Goal: Task Accomplishment & Management: Manage account settings

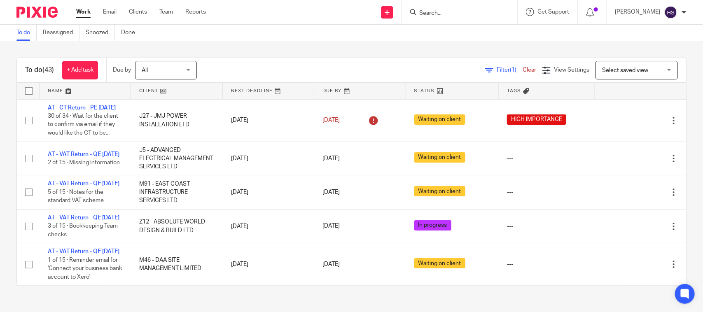
scroll to position [282, 0]
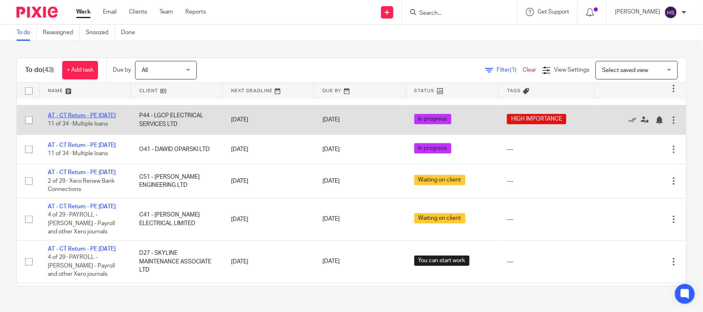
click at [83, 119] on link "AT - CT Return - PE [DATE]" at bounding box center [82, 116] width 68 height 6
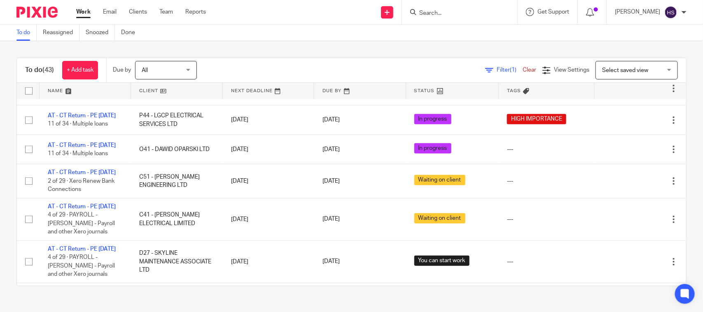
click at [81, 9] on link "Work" at bounding box center [83, 12] width 14 height 8
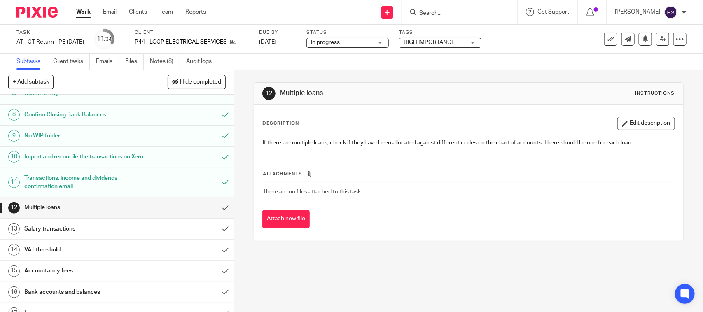
scroll to position [171, 0]
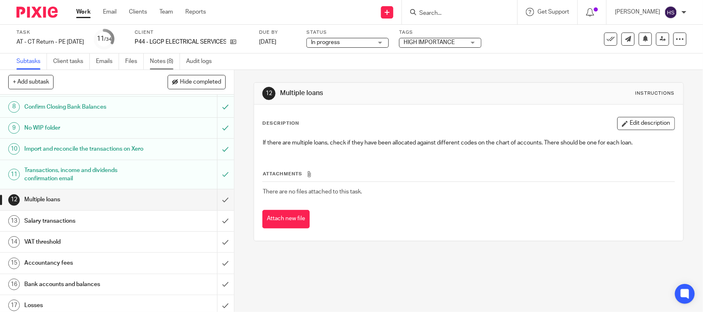
click at [172, 63] on link "Notes (8)" at bounding box center [165, 62] width 30 height 16
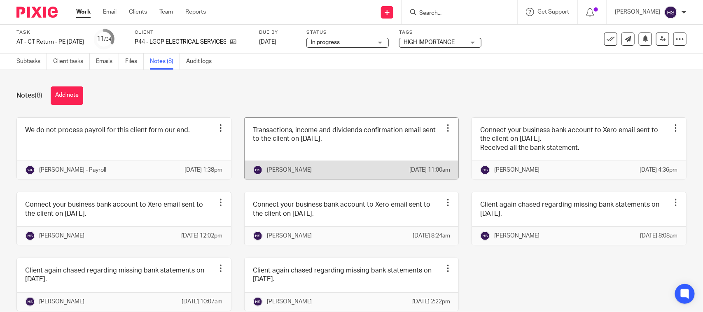
click at [317, 153] on link at bounding box center [352, 148] width 214 height 61
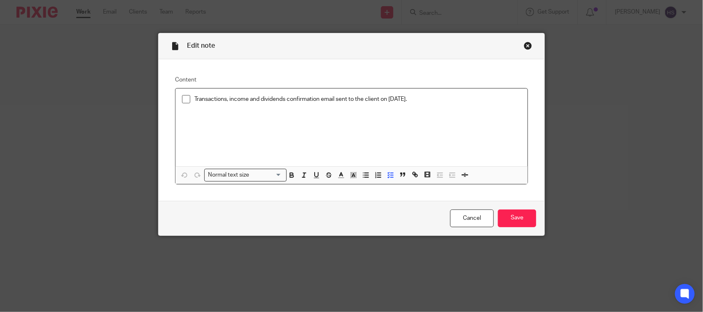
click at [243, 128] on div "Transactions, income and dividends confirmation email sent to the client on 25.…" at bounding box center [351, 128] width 352 height 78
click at [182, 100] on span at bounding box center [186, 99] width 8 height 8
click at [526, 223] on input "Save" at bounding box center [517, 219] width 38 height 18
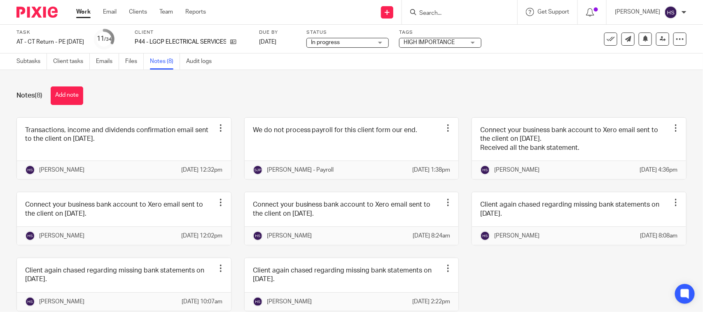
click at [32, 69] on div "Subtasks Client tasks Emails Files Notes (8) Audit logs" at bounding box center [351, 62] width 703 height 16
click at [30, 52] on div "Task AT - CT Return - PE 31-12-2024 Save AT - CT Return - PE 31-12-2024 11 /34 …" at bounding box center [351, 39] width 703 height 29
click at [29, 58] on link "Subtasks" at bounding box center [31, 62] width 30 height 16
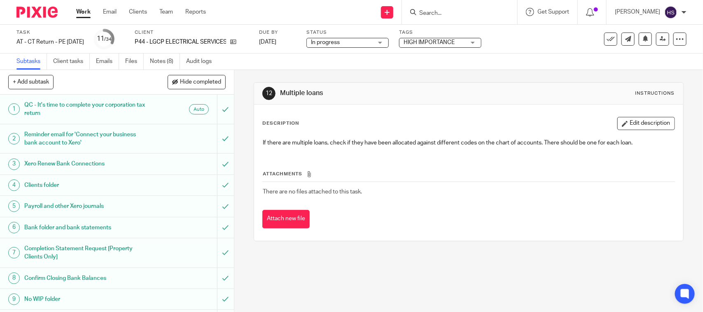
click at [456, 13] on input "Search" at bounding box center [455, 13] width 74 height 7
paste input "Michael Cowie"
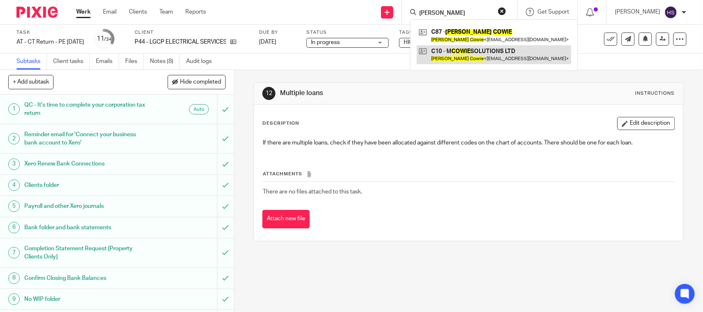
type input "Michael Cowie"
click at [453, 52] on link at bounding box center [494, 54] width 154 height 19
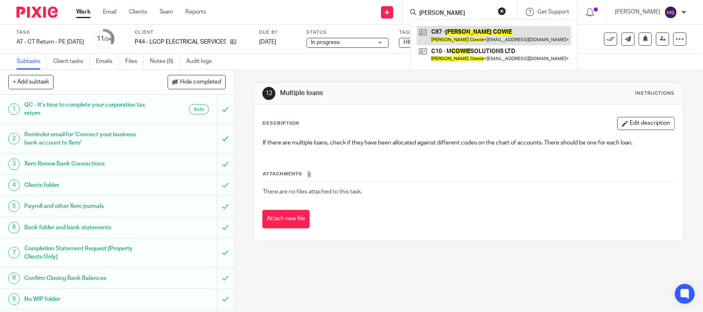
click at [451, 34] on link at bounding box center [494, 35] width 154 height 19
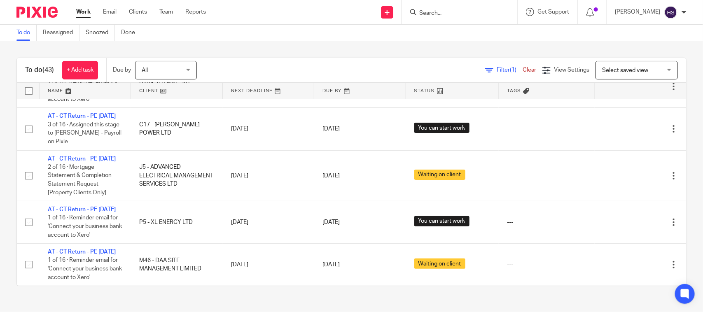
drag, startPoint x: 293, startPoint y: 168, endPoint x: 330, endPoint y: 81, distance: 94.9
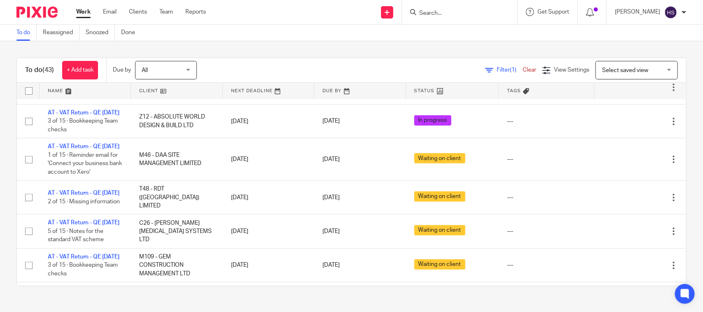
drag, startPoint x: 107, startPoint y: 145, endPoint x: 174, endPoint y: 29, distance: 133.7
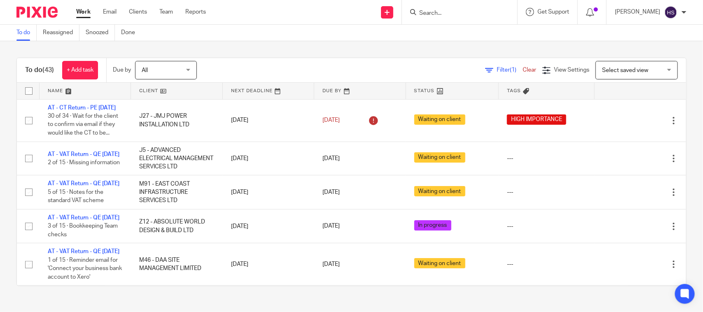
click at [87, 13] on link "Work" at bounding box center [83, 12] width 14 height 8
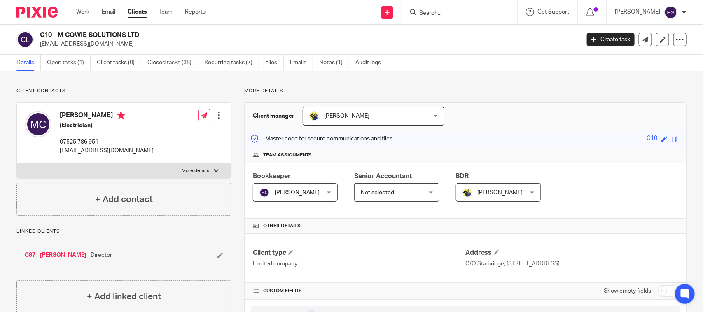
drag, startPoint x: 366, startPoint y: 206, endPoint x: 355, endPoint y: 82, distance: 124.4
click at [171, 9] on link "Team" at bounding box center [166, 12] width 14 height 8
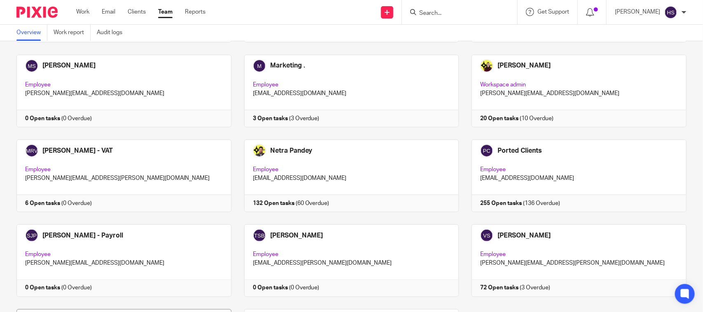
scroll to position [456, 0]
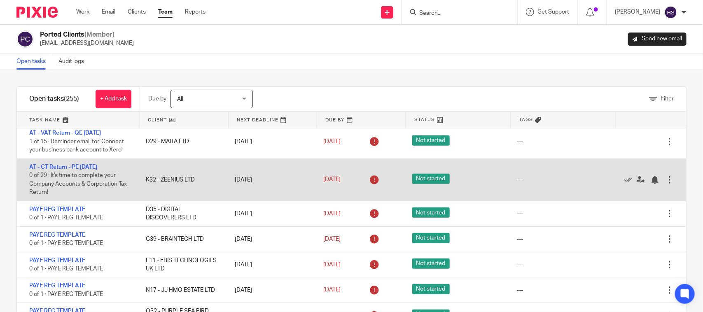
scroll to position [206, 0]
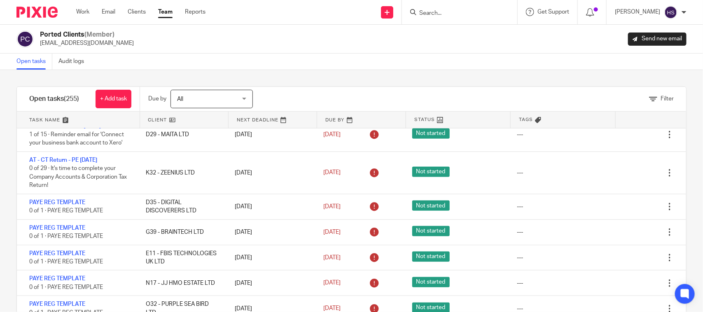
click at [484, 16] on input "Search" at bounding box center [455, 13] width 74 height 7
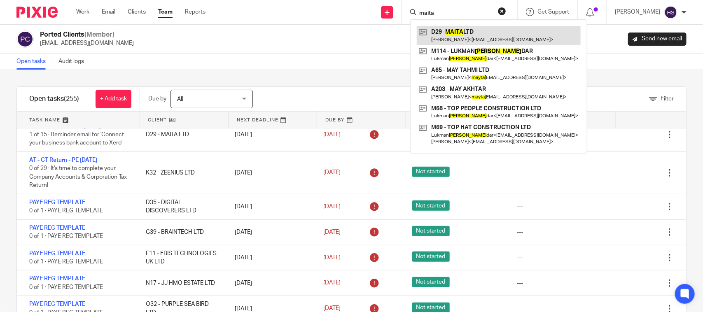
type input "maita"
drag, startPoint x: 480, startPoint y: 29, endPoint x: 474, endPoint y: 29, distance: 5.8
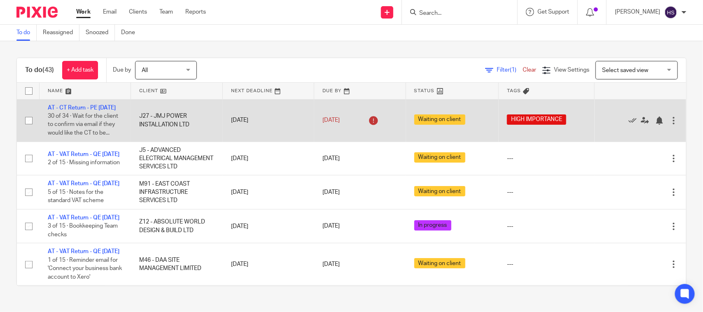
drag, startPoint x: 239, startPoint y: 221, endPoint x: 252, endPoint y: 114, distance: 108.3
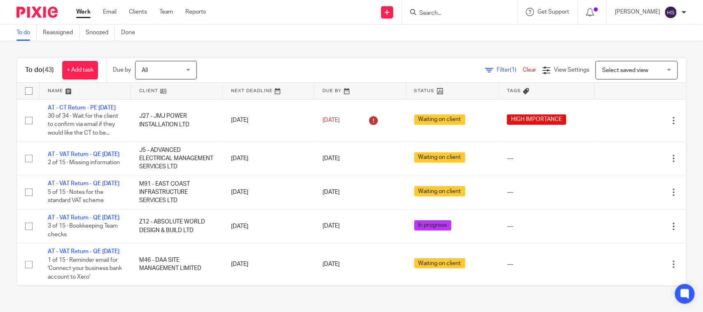
click at [79, 10] on link "Work" at bounding box center [83, 12] width 14 height 8
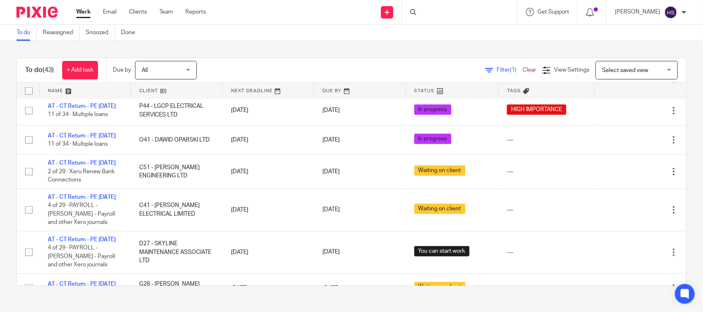
scroll to position [463, 0]
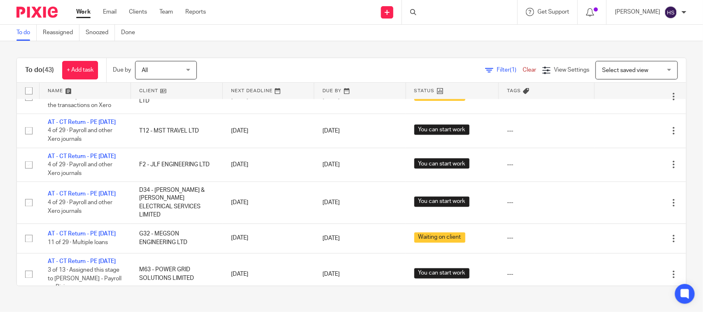
drag, startPoint x: 325, startPoint y: 157, endPoint x: 313, endPoint y: 200, distance: 45.0
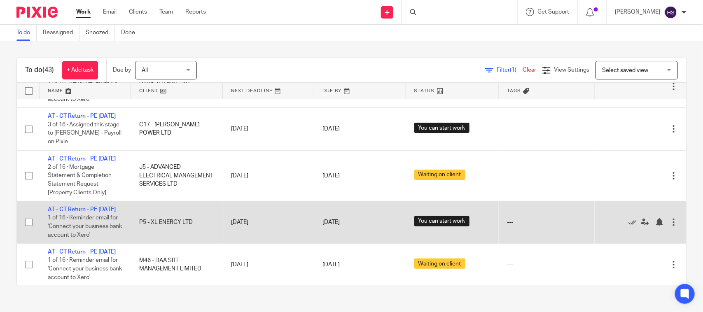
scroll to position [1831, 0]
drag, startPoint x: 327, startPoint y: 181, endPoint x: 338, endPoint y: 202, distance: 23.2
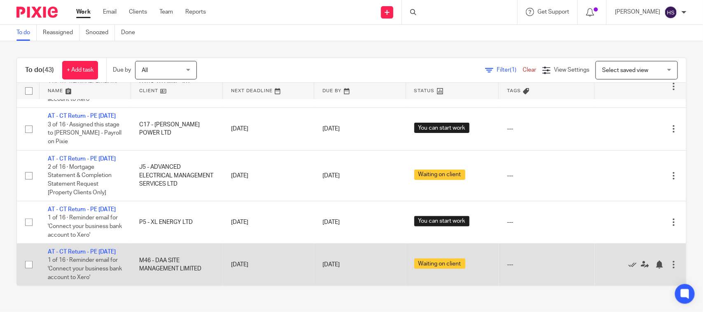
drag, startPoint x: 348, startPoint y: 213, endPoint x: 348, endPoint y: 248, distance: 35.0
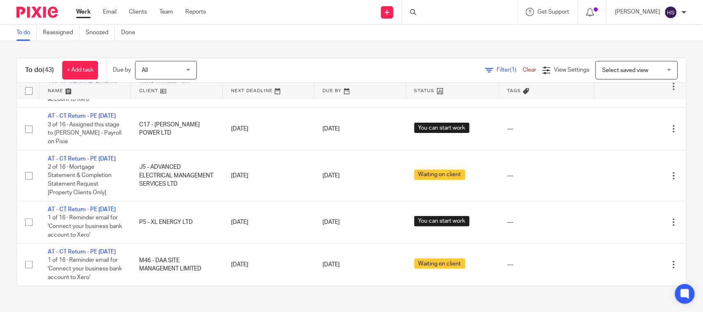
drag, startPoint x: 347, startPoint y: 270, endPoint x: 356, endPoint y: 77, distance: 193.0
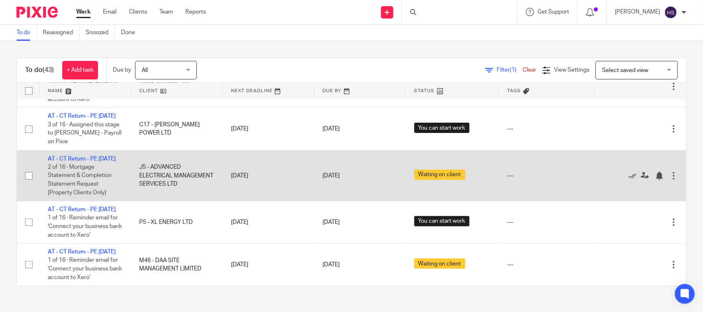
drag, startPoint x: 322, startPoint y: 235, endPoint x: 334, endPoint y: 184, distance: 52.4
drag, startPoint x: 289, startPoint y: 244, endPoint x: 305, endPoint y: 155, distance: 90.9
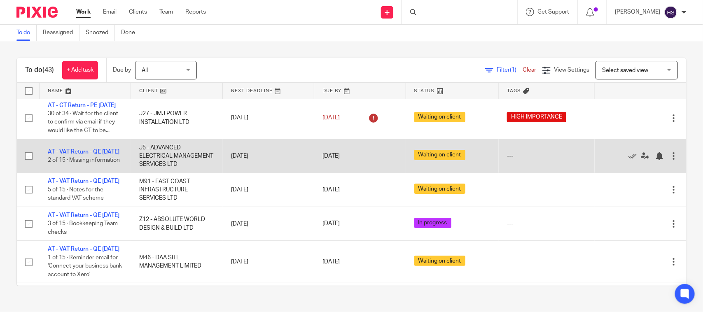
scroll to position [0, 0]
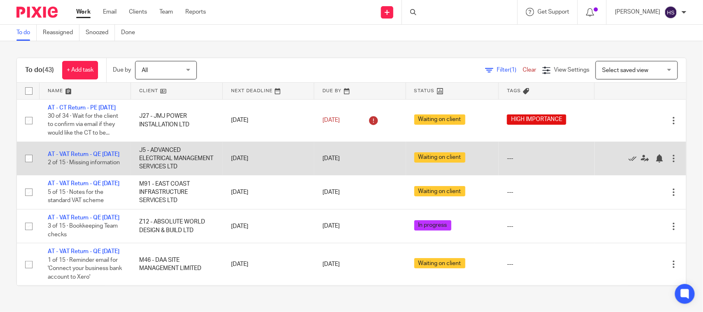
drag, startPoint x: 294, startPoint y: 188, endPoint x: 316, endPoint y: 161, distance: 35.1
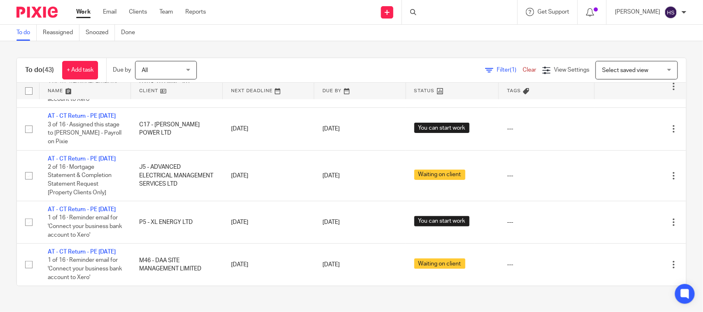
scroll to position [1831, 0]
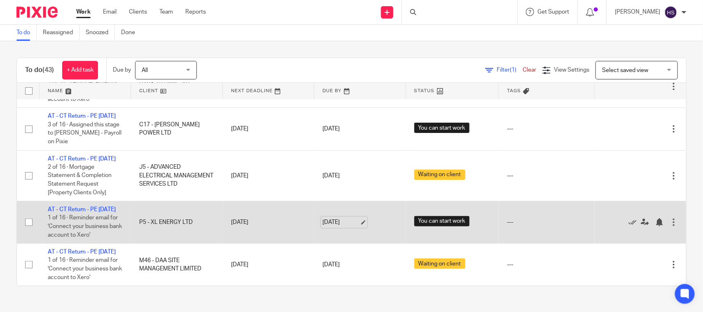
drag, startPoint x: 326, startPoint y: 134, endPoint x: 332, endPoint y: 211, distance: 77.2
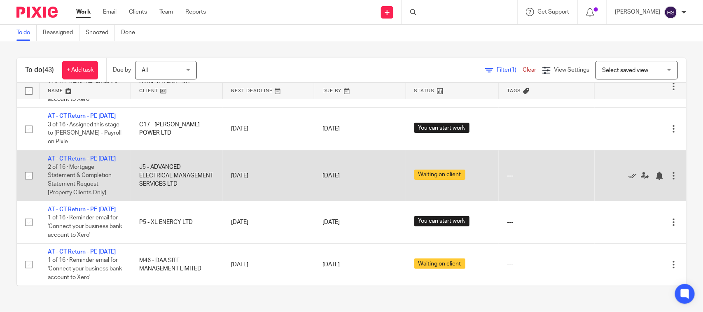
drag, startPoint x: 303, startPoint y: 233, endPoint x: 341, endPoint y: 126, distance: 114.0
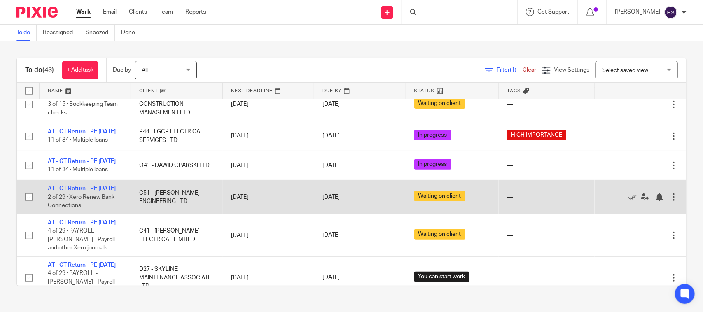
scroll to position [0, 0]
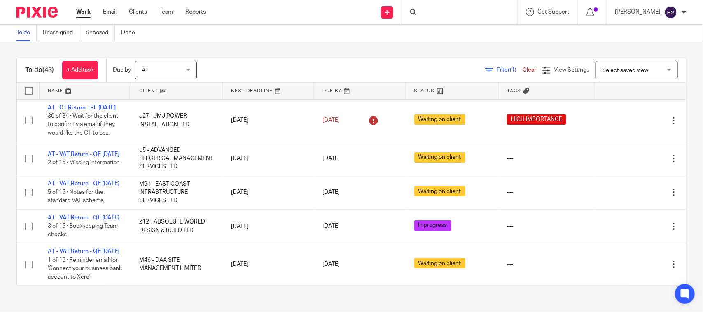
drag, startPoint x: 339, startPoint y: 185, endPoint x: 392, endPoint y: 58, distance: 137.0
click at [149, 56] on div "To do (43) + Add task Due by All All Today Tomorrow This week Next week This mo…" at bounding box center [351, 172] width 703 height 262
click at [151, 68] on span "All" at bounding box center [164, 69] width 44 height 17
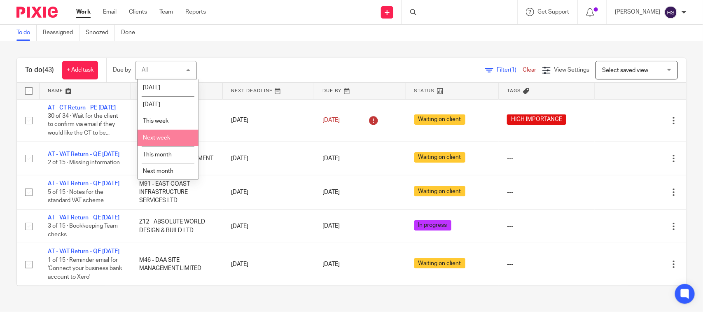
click at [313, 51] on div "To do (43) + Add task Due by All All Today Tomorrow This week Next week This mo…" at bounding box center [351, 172] width 703 height 262
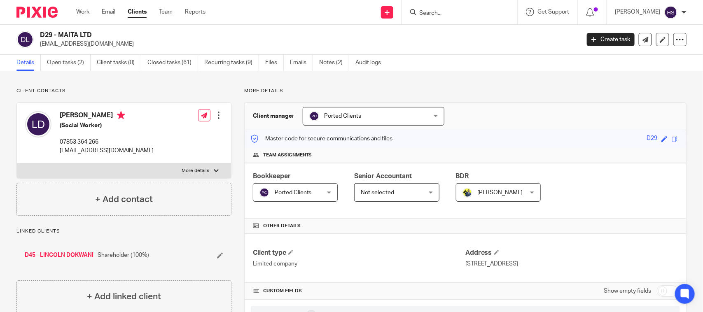
click at [54, 68] on link "Open tasks (2)" at bounding box center [69, 63] width 44 height 16
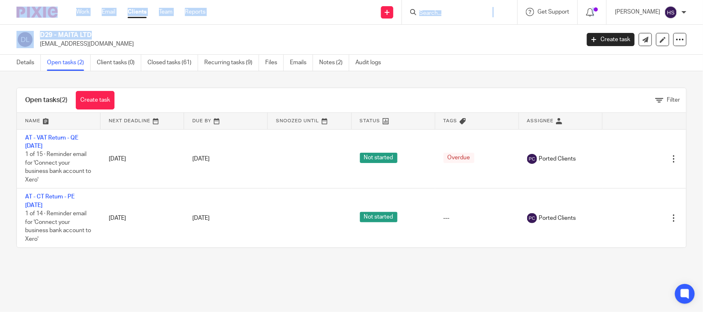
drag, startPoint x: 38, startPoint y: 43, endPoint x: 0, endPoint y: 18, distance: 45.7
click at [0, 18] on body "Work Email Clients Team Reports Work Email Clients Team Reports Settings Send n…" at bounding box center [351, 156] width 703 height 312
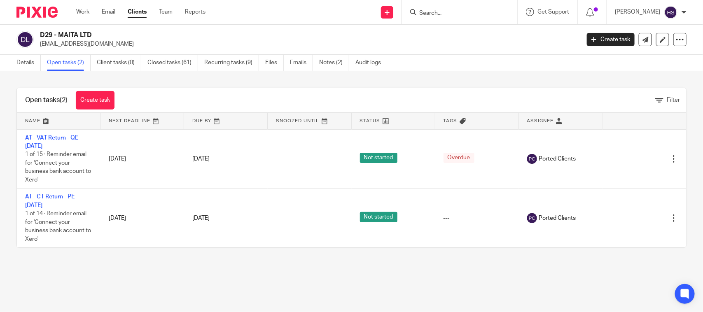
click at [165, 82] on div "Open tasks (2) Create task Filter Name Next Deadline Due By Snoozed Until Statu…" at bounding box center [351, 167] width 703 height 193
click at [175, 63] on link "Closed tasks (61)" at bounding box center [172, 63] width 51 height 16
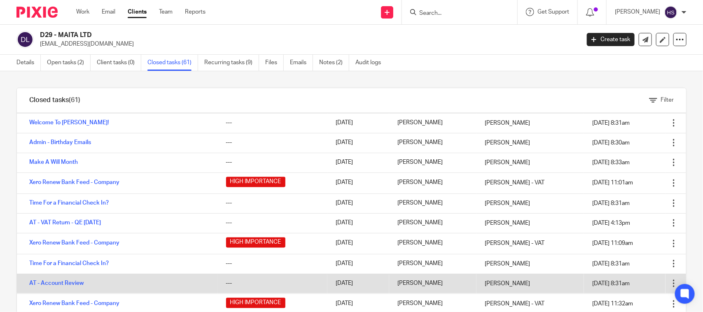
scroll to position [806, 0]
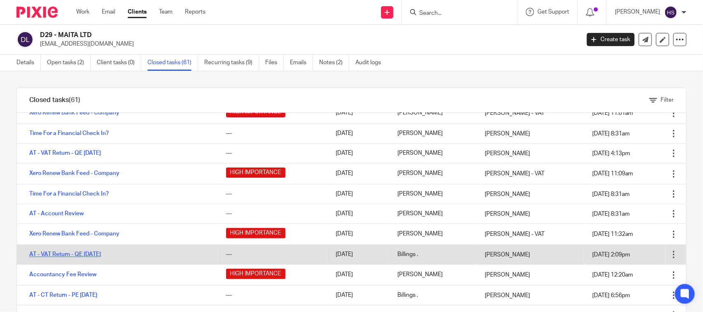
click at [97, 256] on link "AT - VAT Return - QE [DATE]" at bounding box center [65, 255] width 72 height 6
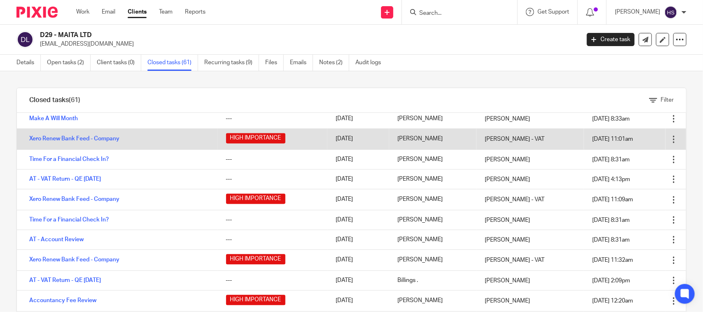
scroll to position [703, 0]
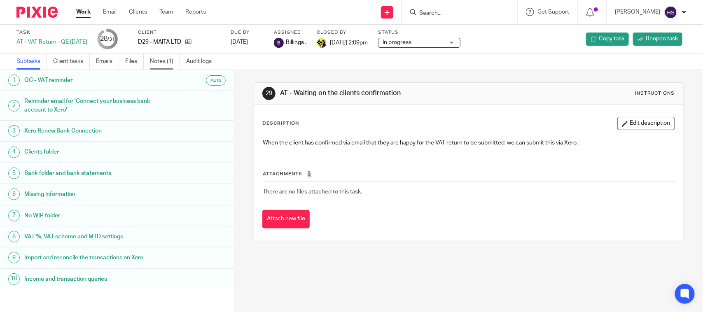
click at [159, 63] on link "Notes (1)" at bounding box center [165, 62] width 30 height 16
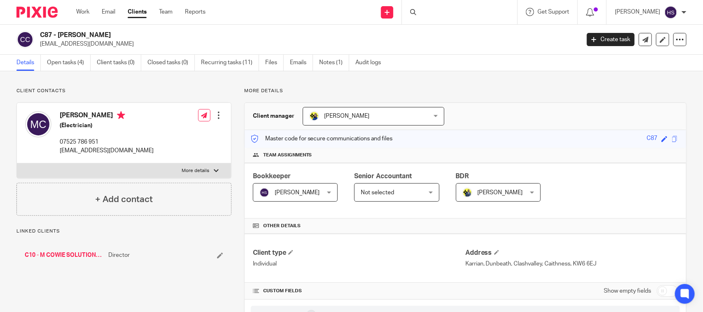
click at [79, 256] on link "C10 - M COWIE SOLUTIONS LTD" at bounding box center [64, 255] width 79 height 8
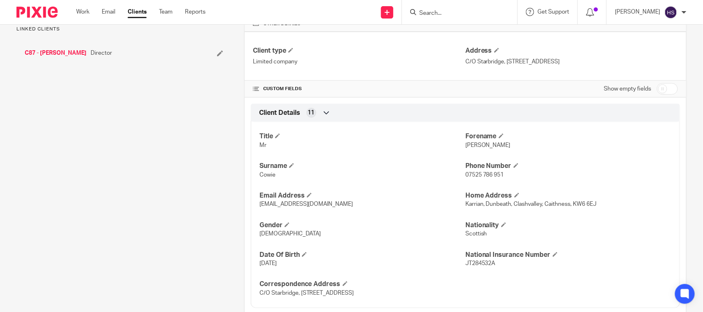
scroll to position [206, 0]
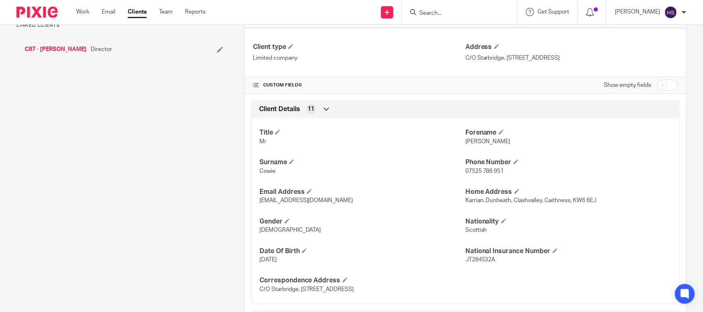
click at [472, 143] on span "[PERSON_NAME]" at bounding box center [487, 142] width 45 height 6
copy span "[PERSON_NAME]"
click at [491, 13] on input "Search" at bounding box center [455, 13] width 74 height 7
paste input "[PERSON_NAME]"
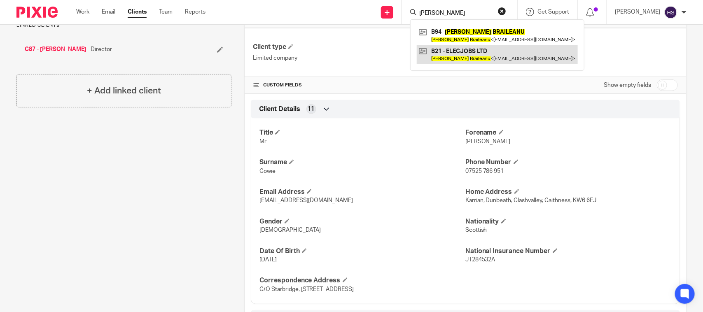
type input "[PERSON_NAME]"
click at [489, 50] on link at bounding box center [497, 54] width 161 height 19
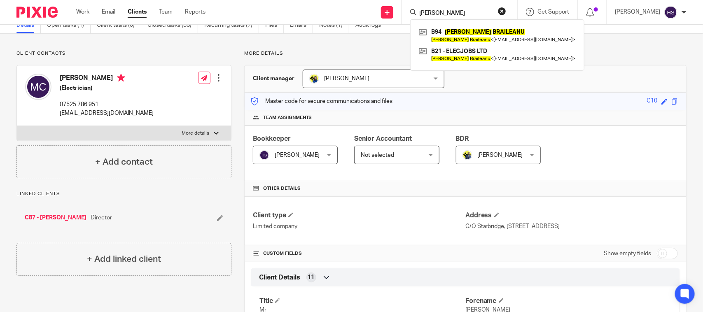
scroll to position [0, 0]
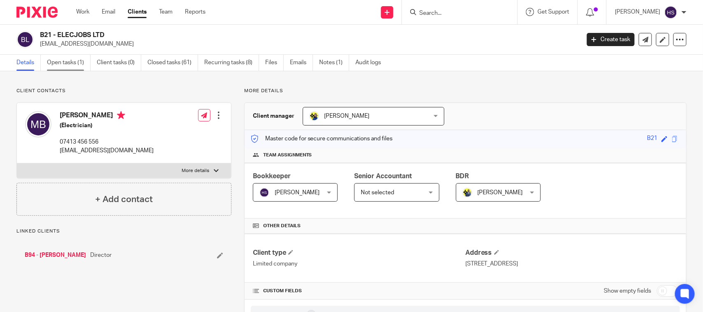
click at [59, 66] on link "Open tasks (1)" at bounding box center [69, 63] width 44 height 16
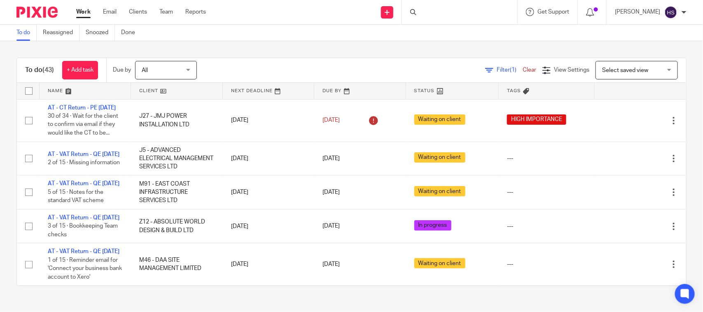
click at [253, 51] on div "To do (43) + Add task Due by All All [DATE] [DATE] This week Next week This mon…" at bounding box center [351, 172] width 703 height 262
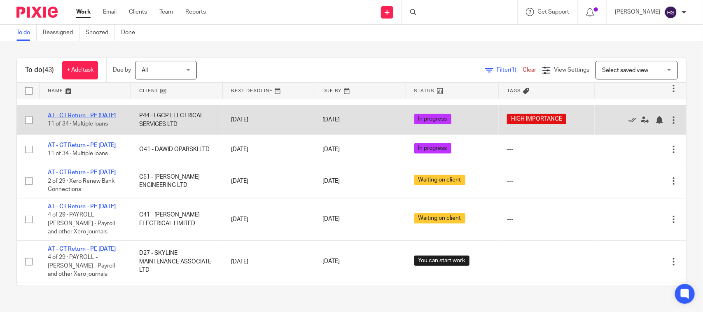
click at [104, 119] on link "AT - CT Return - PE [DATE]" at bounding box center [82, 116] width 68 height 6
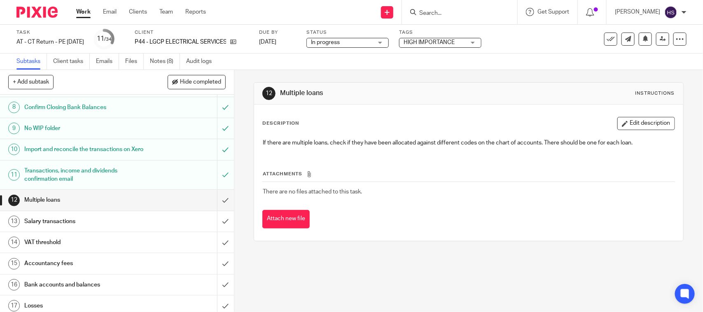
scroll to position [171, 0]
click at [217, 210] on input "submit" at bounding box center [117, 199] width 234 height 21
click at [215, 228] on input "submit" at bounding box center [117, 221] width 234 height 21
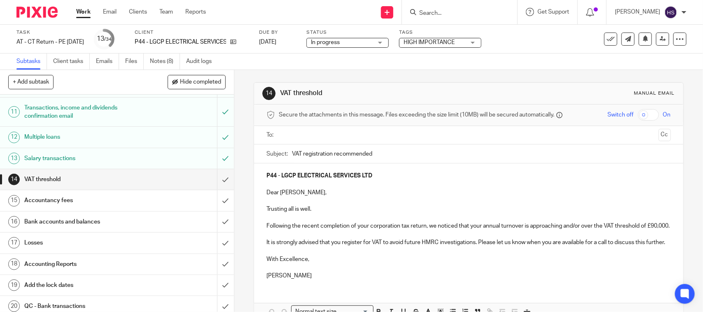
scroll to position [240, 0]
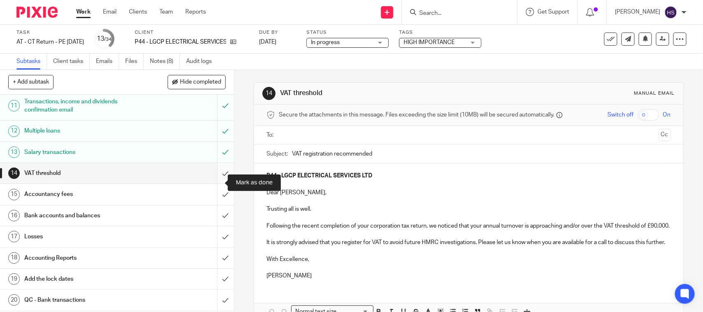
click at [211, 182] on input "submit" at bounding box center [117, 173] width 234 height 21
click at [215, 205] on input "submit" at bounding box center [117, 194] width 234 height 21
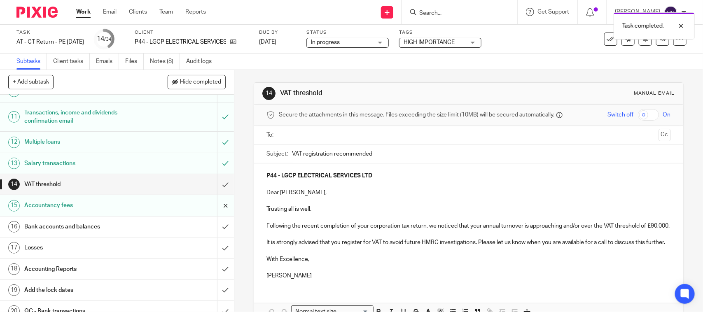
scroll to position [257, 0]
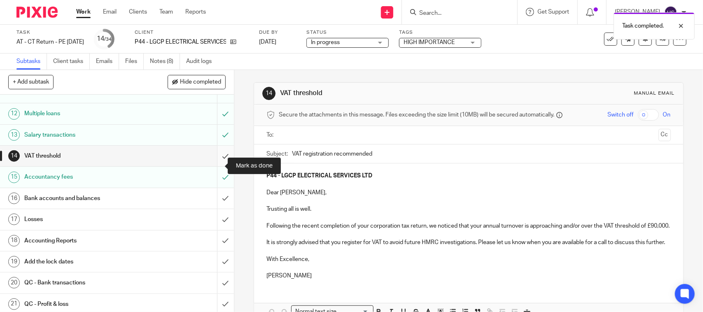
click at [218, 166] on input "submit" at bounding box center [117, 156] width 234 height 21
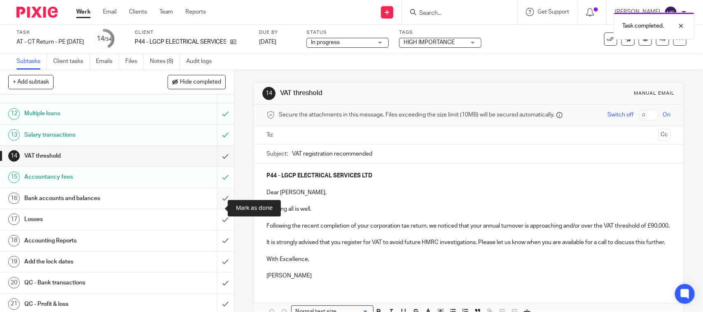
click at [217, 208] on input "submit" at bounding box center [117, 198] width 234 height 21
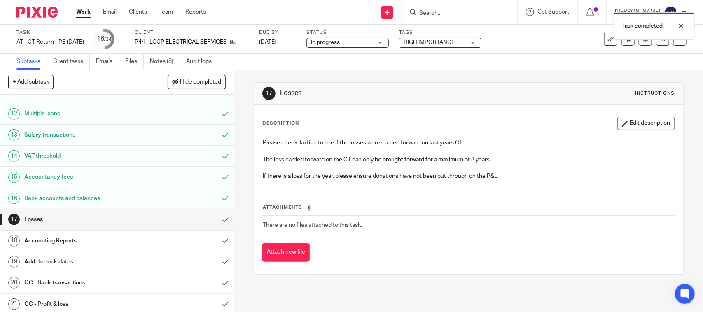
scroll to position [274, 0]
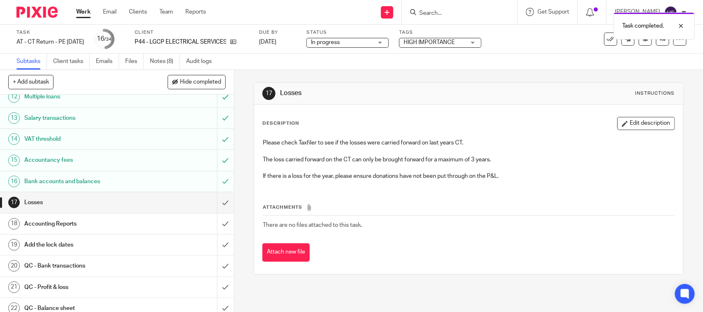
click at [363, 42] on span "In progress" at bounding box center [342, 42] width 62 height 9
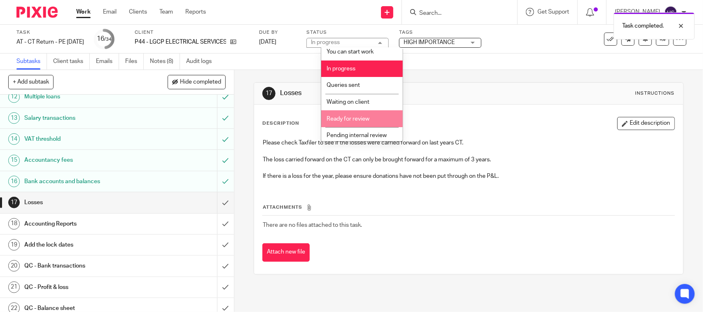
scroll to position [39, 0]
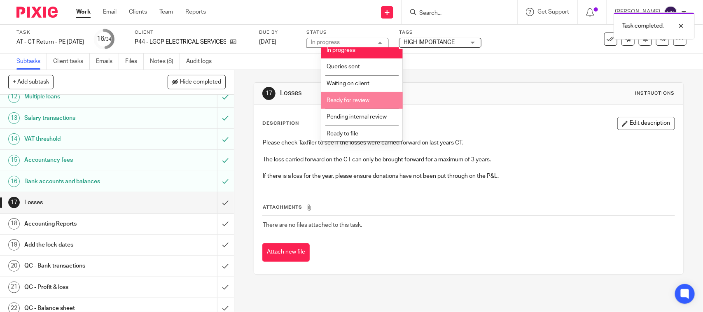
click at [367, 105] on li "Ready for review" at bounding box center [362, 100] width 82 height 17
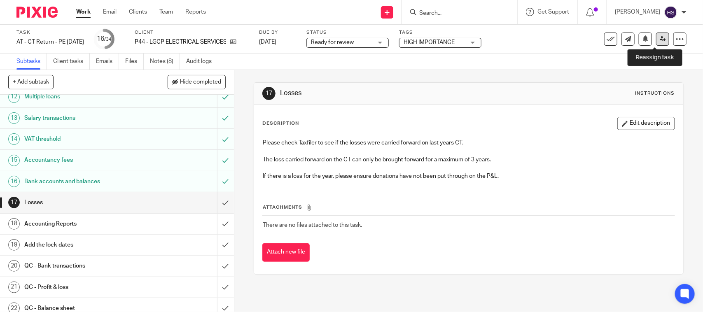
click at [657, 44] on link at bounding box center [662, 39] width 13 height 13
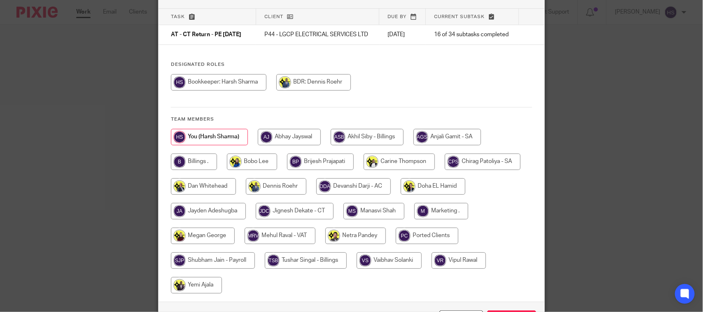
scroll to position [51, 0]
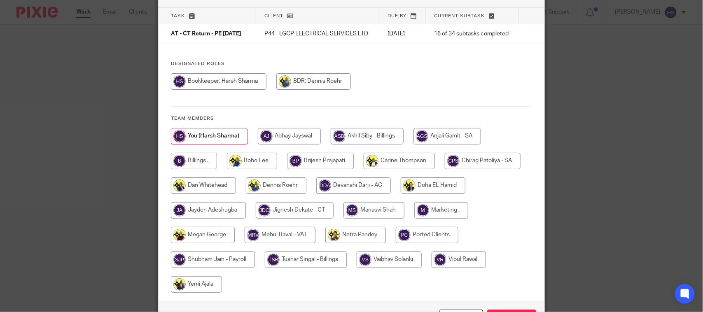
click at [310, 212] on input "radio" at bounding box center [295, 210] width 78 height 16
radio input "true"
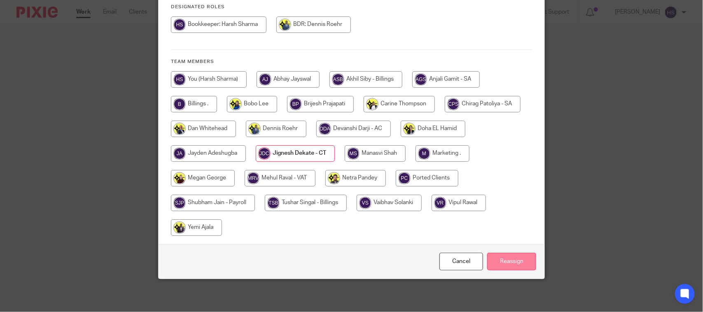
scroll to position [114, 0]
click at [493, 260] on input "Reassign" at bounding box center [511, 262] width 49 height 18
